Goal: Find specific page/section: Find specific page/section

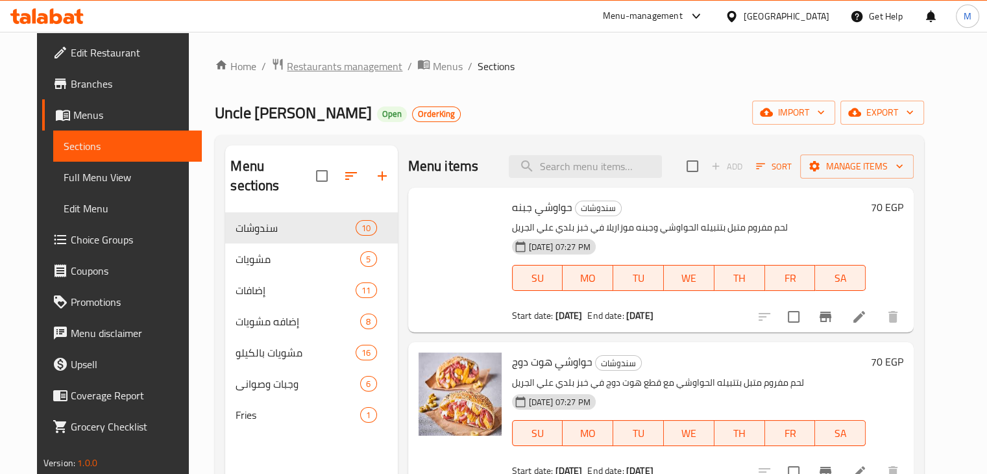
scroll to position [150, 0]
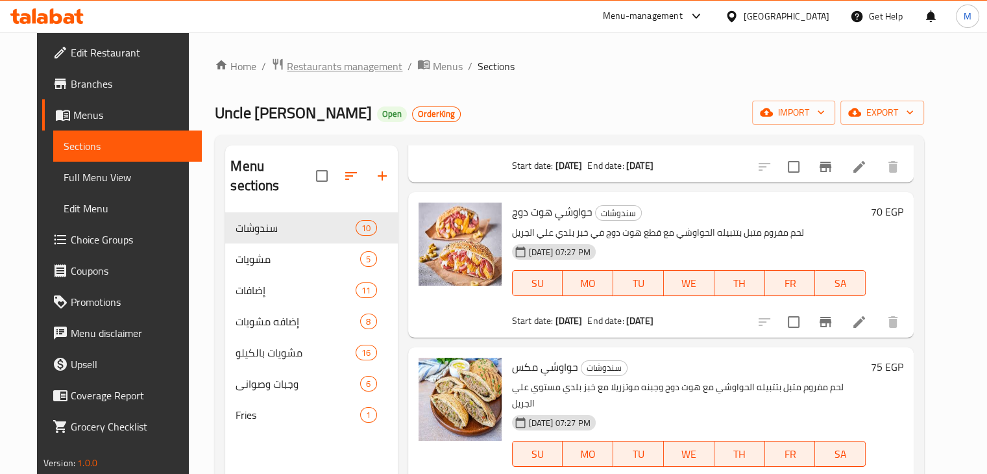
click at [326, 66] on span "Restaurants management" at bounding box center [344, 66] width 115 height 16
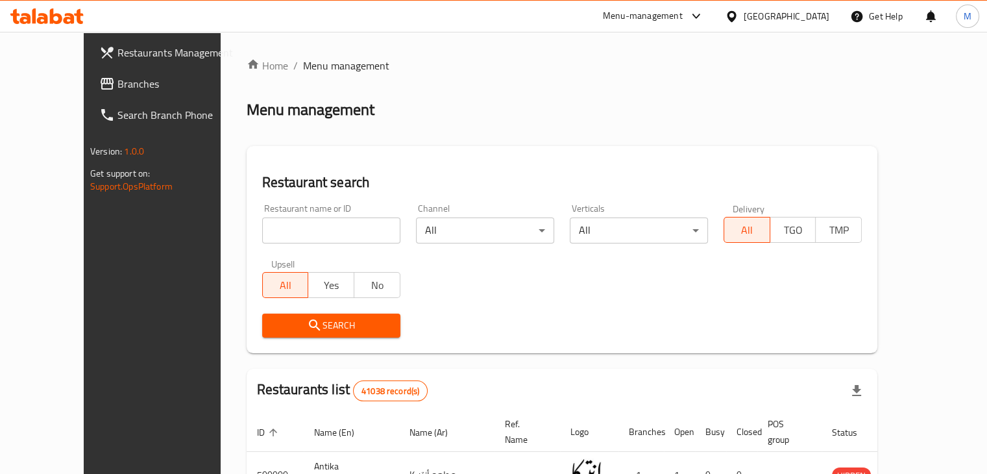
click at [117, 87] on span "Branches" at bounding box center [177, 84] width 121 height 16
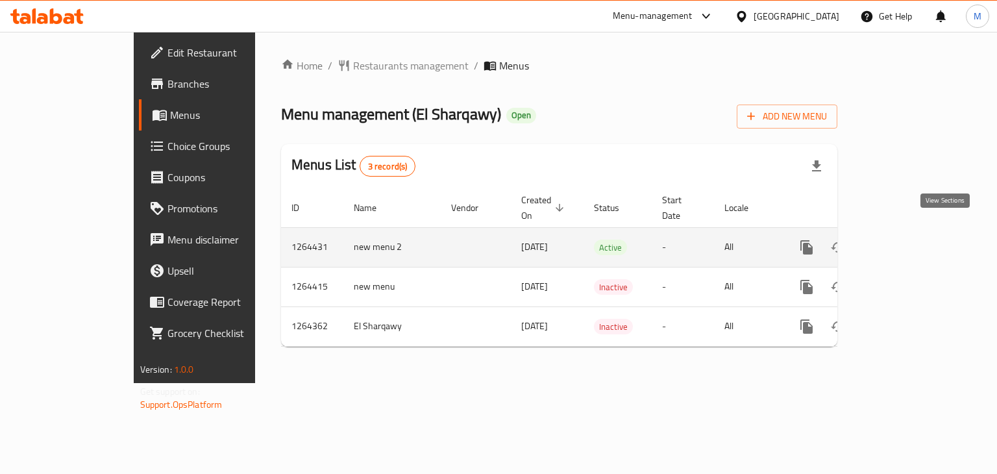
click at [908, 239] on icon "enhanced table" at bounding box center [900, 247] width 16 height 16
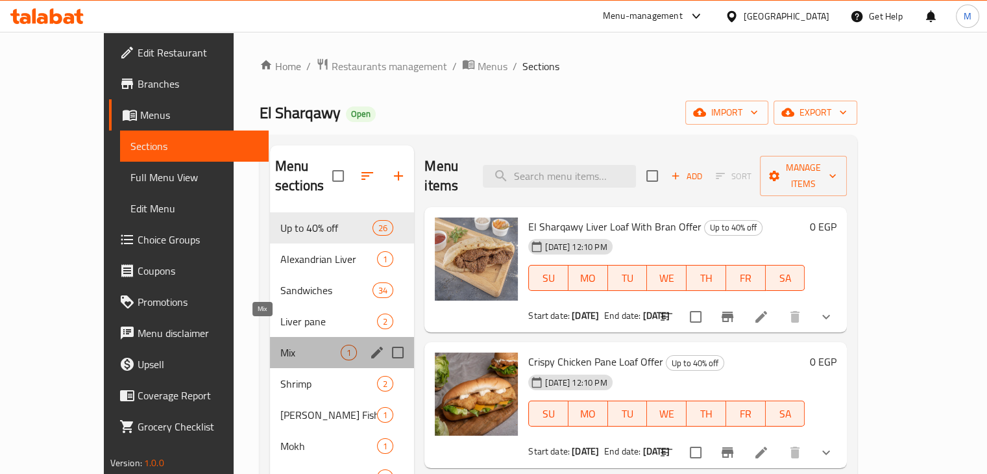
click at [280, 345] on span "Mix" at bounding box center [310, 353] width 60 height 16
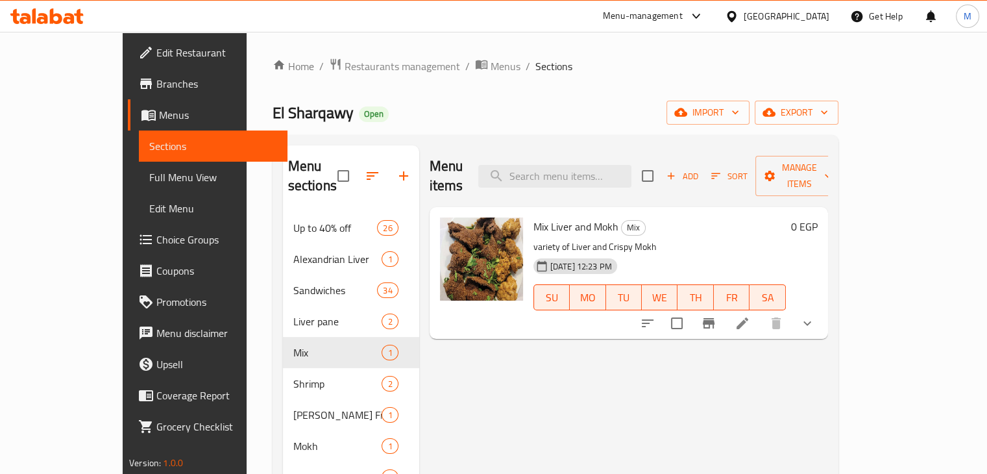
click at [823, 313] on button "show more" at bounding box center [807, 323] width 31 height 31
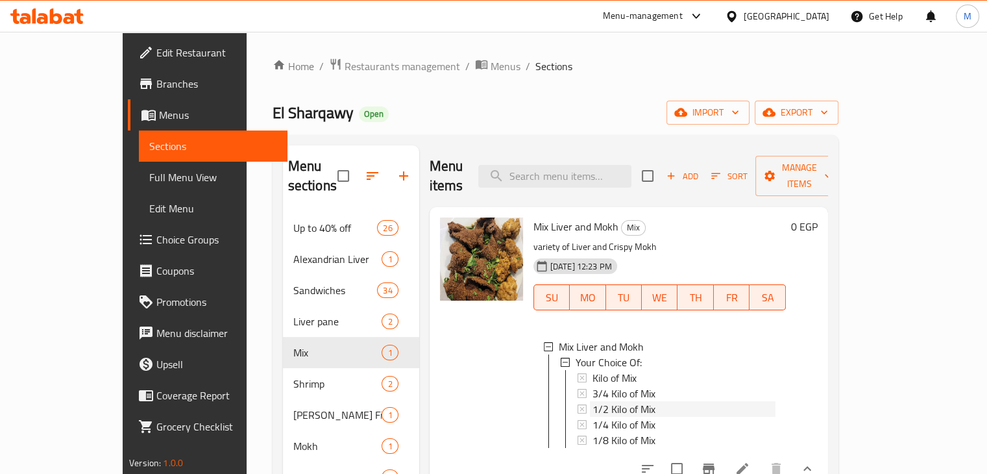
click at [601, 401] on span "1/2 Kilo of Mix" at bounding box center [623, 409] width 63 height 16
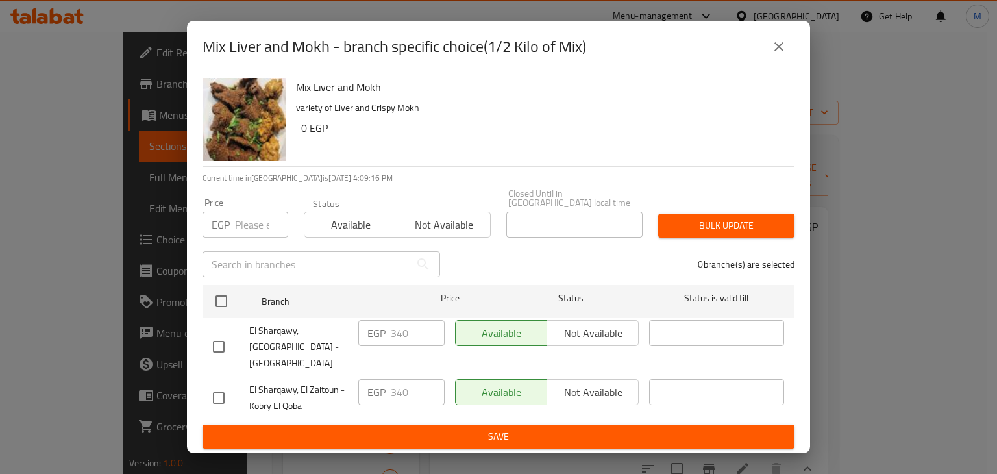
click at [788, 56] on button "close" at bounding box center [778, 46] width 31 height 31
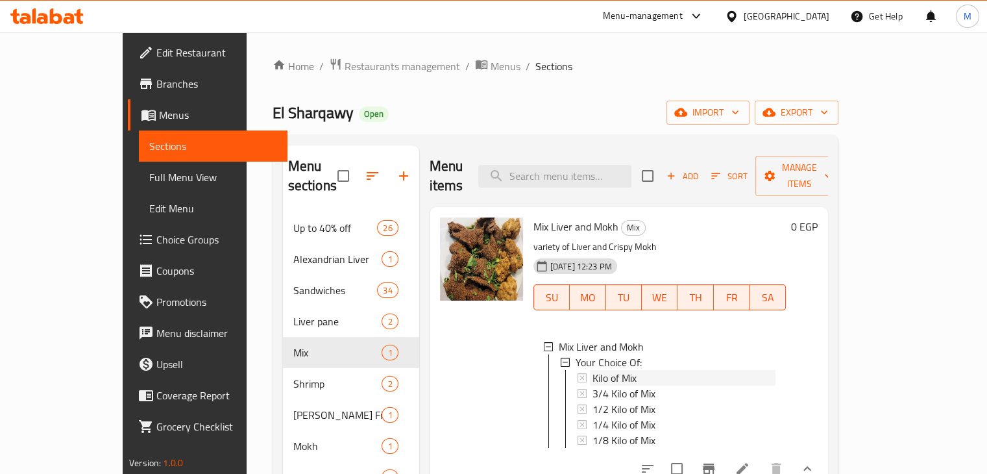
click at [596, 370] on span "Kilo of Mix" at bounding box center [614, 378] width 44 height 16
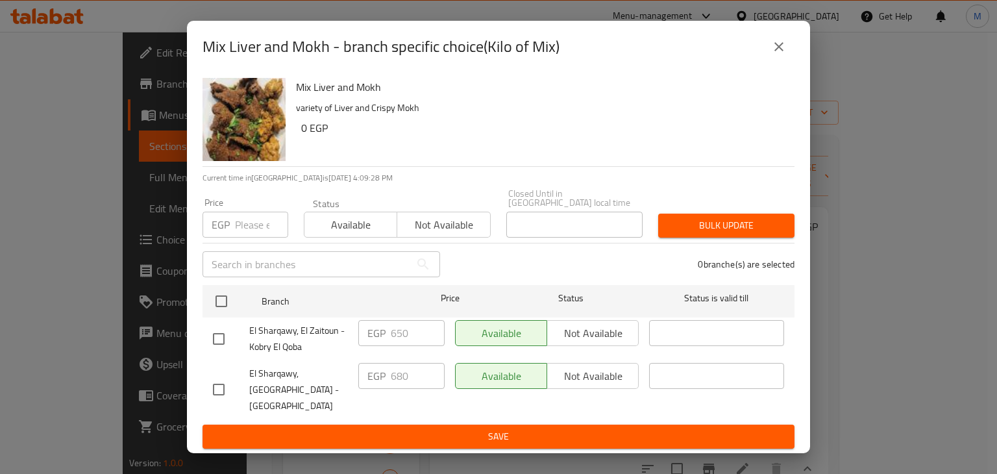
click at [781, 51] on icon "close" at bounding box center [778, 46] width 9 height 9
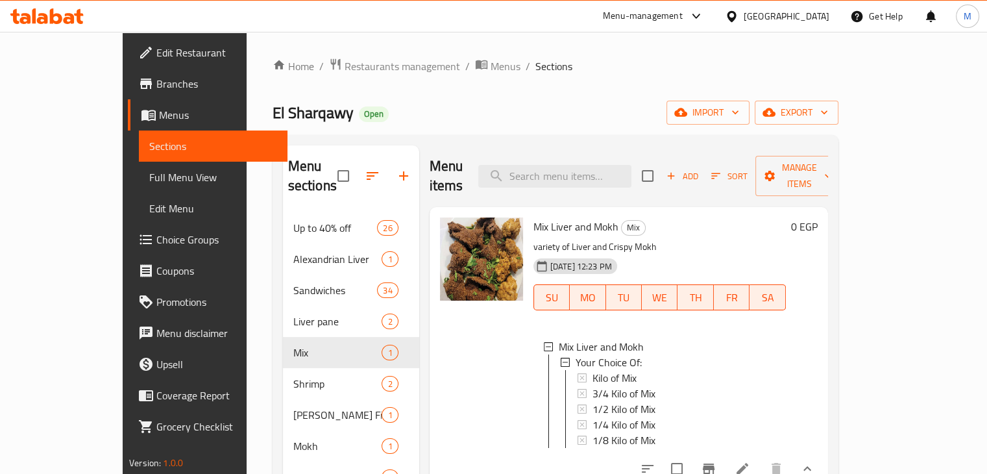
click at [605, 370] on span "Kilo of Mix" at bounding box center [614, 378] width 44 height 16
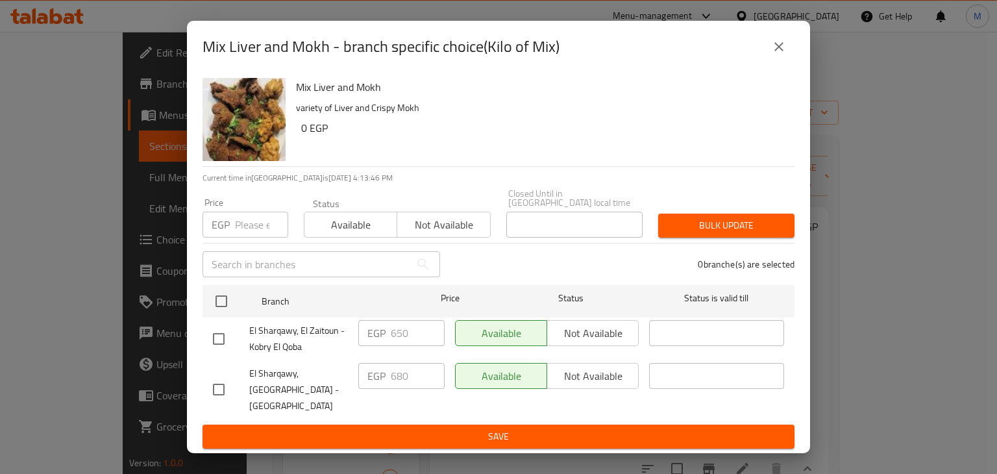
click at [252, 18] on div "Mix Liver and Mokh - branch specific choice(Kilo of Mix) Mix Liver and Mokh var…" at bounding box center [498, 237] width 997 height 474
click at [784, 55] on icon "close" at bounding box center [779, 47] width 16 height 16
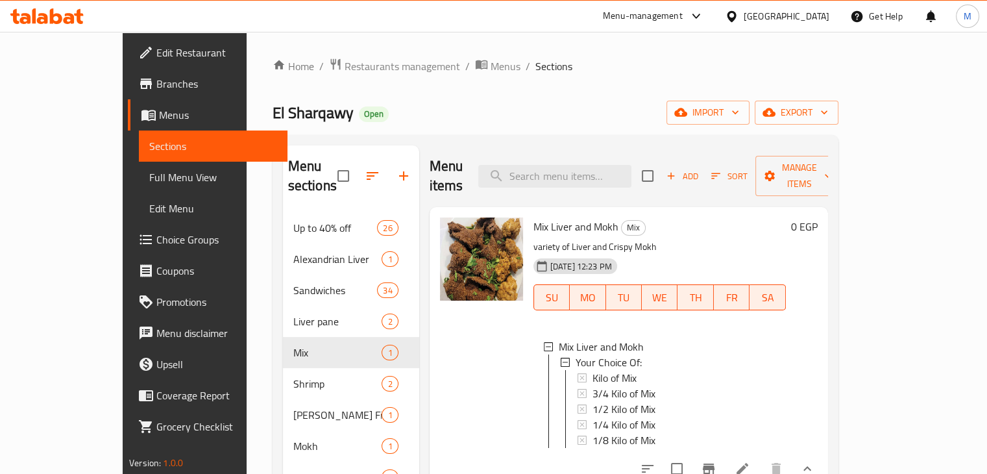
click at [67, 20] on icon at bounding box center [46, 16] width 73 height 16
